Goal: Task Accomplishment & Management: Manage account settings

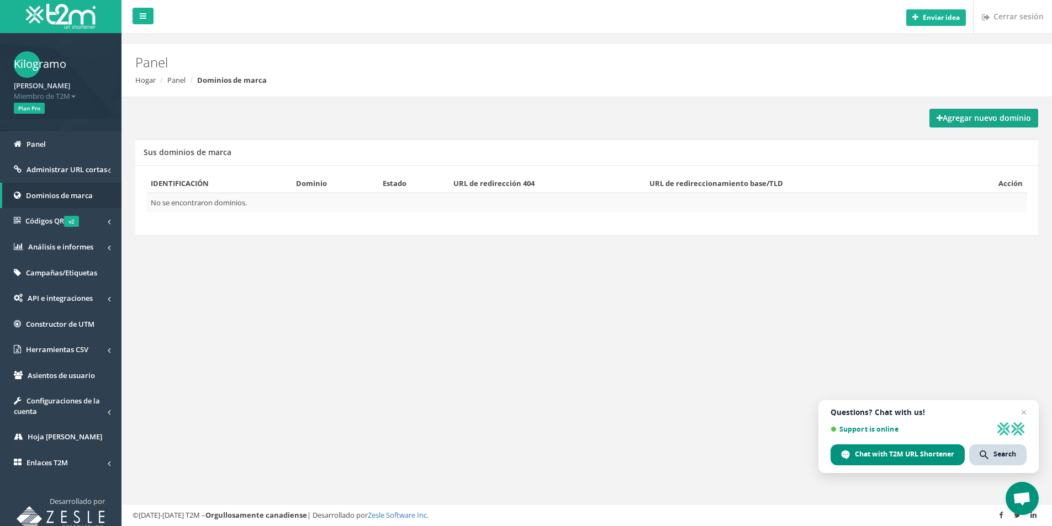
click at [973, 113] on font "Agregar nuevo dominio" at bounding box center [987, 118] width 88 height 10
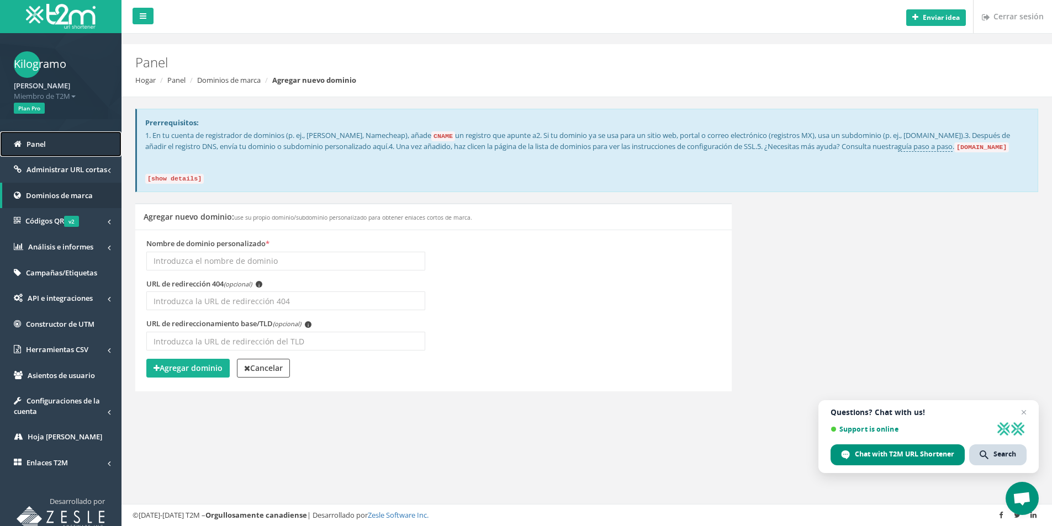
click at [37, 139] on font "Panel" at bounding box center [36, 144] width 19 height 10
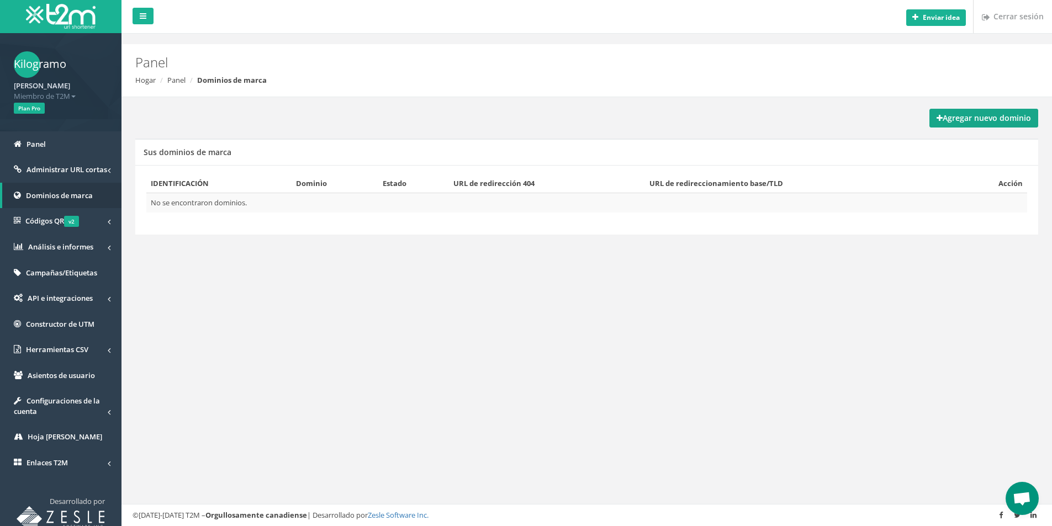
click at [965, 120] on font "Agregar nuevo dominio" at bounding box center [987, 118] width 88 height 10
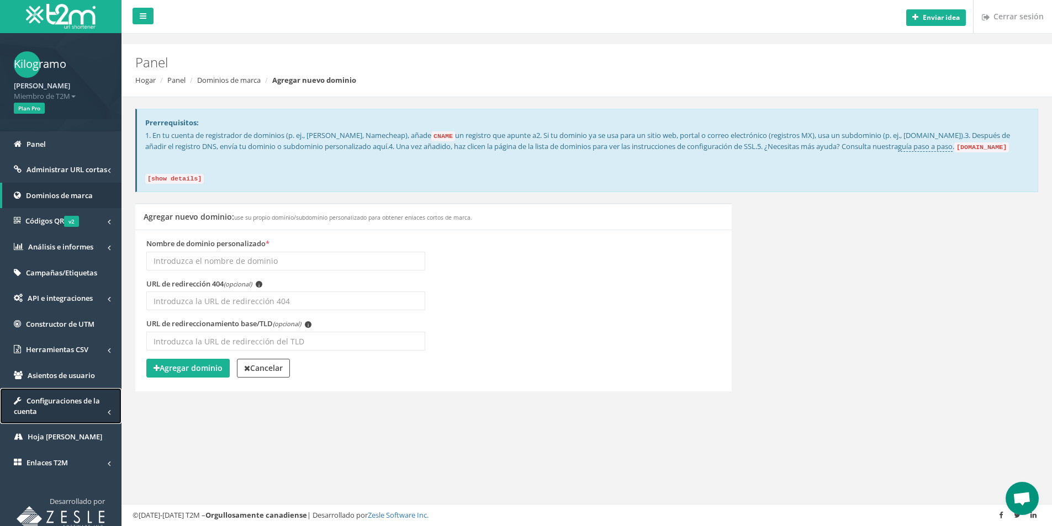
click at [34, 408] on font "Configuraciones de la cuenta" at bounding box center [57, 406] width 86 height 20
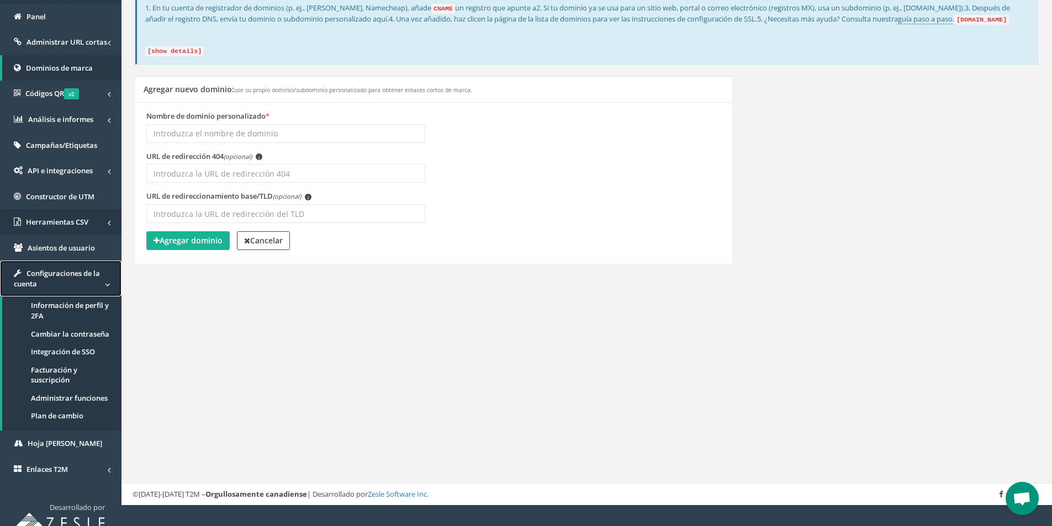
scroll to position [140, 0]
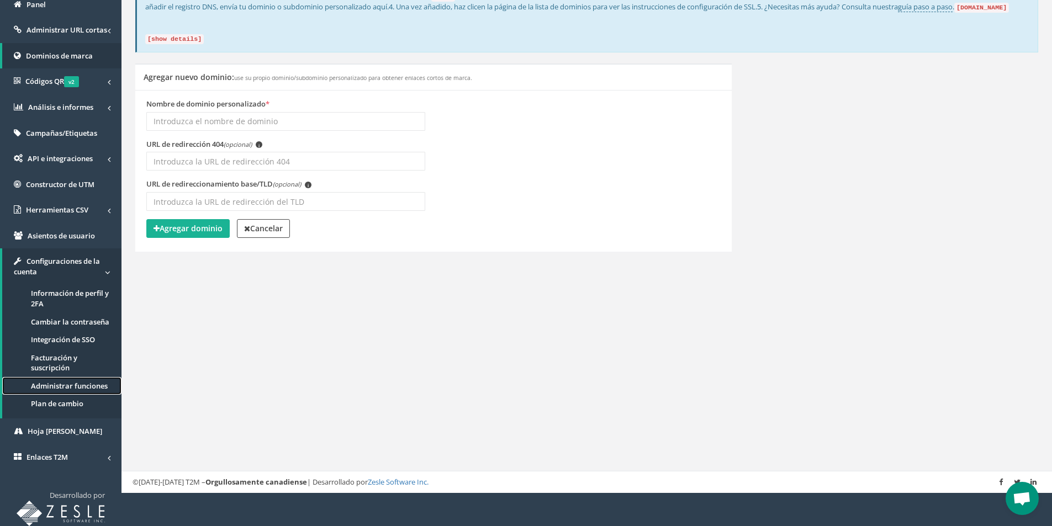
click at [54, 387] on font "Administrar funciones" at bounding box center [69, 386] width 77 height 10
